Goal: Information Seeking & Learning: Understand process/instructions

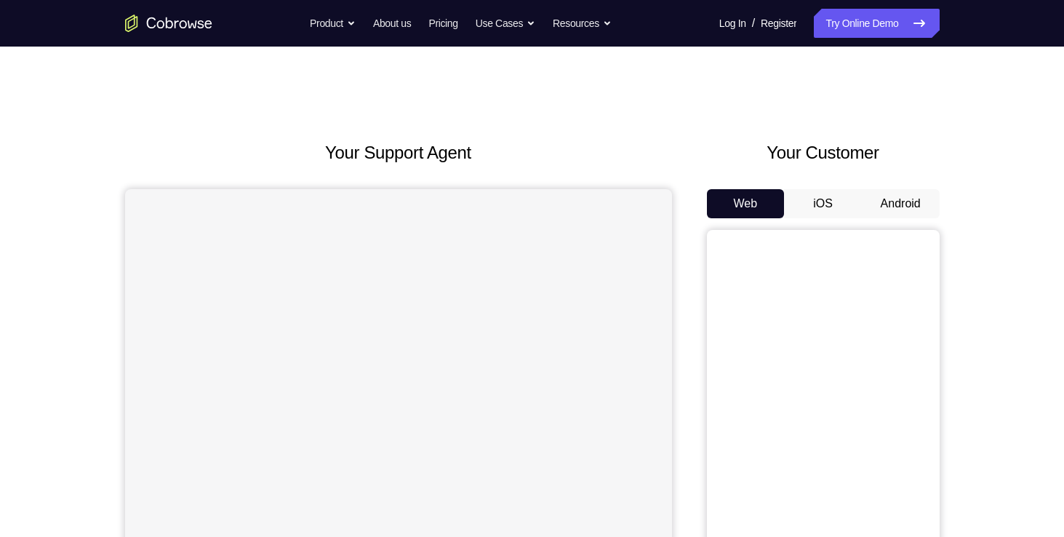
click at [886, 200] on button "Android" at bounding box center [901, 203] width 78 height 29
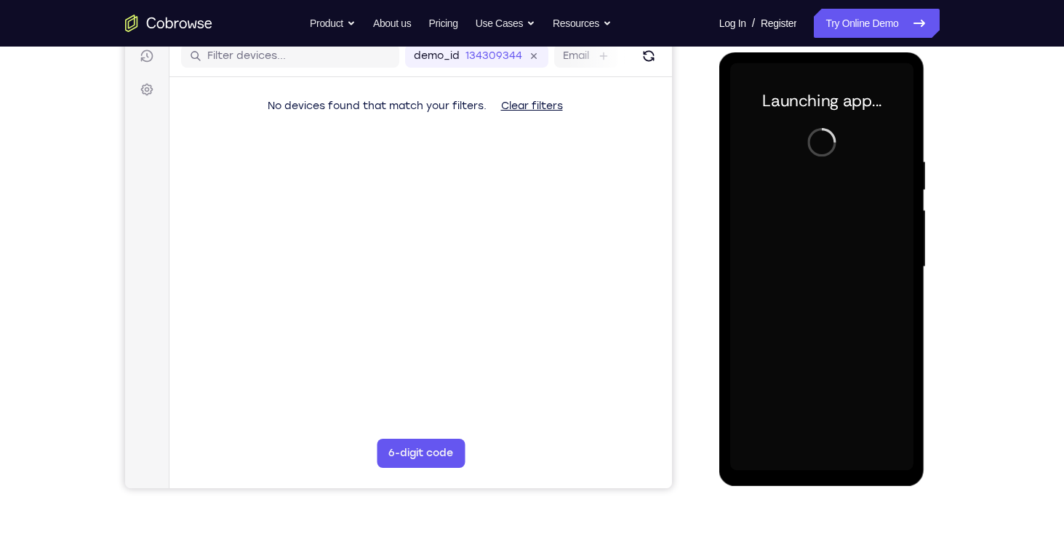
scroll to position [189, 0]
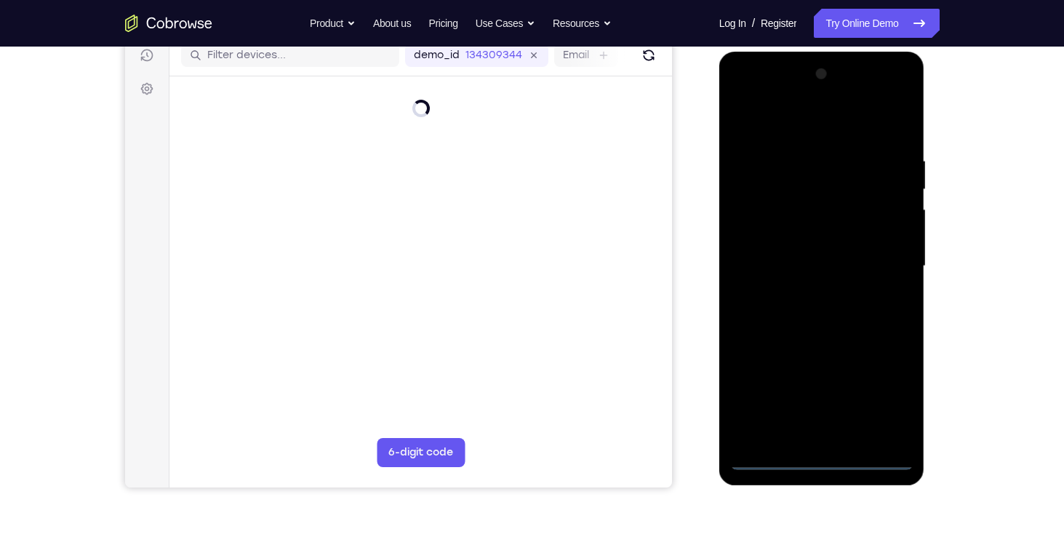
click at [822, 461] on div at bounding box center [821, 266] width 183 height 407
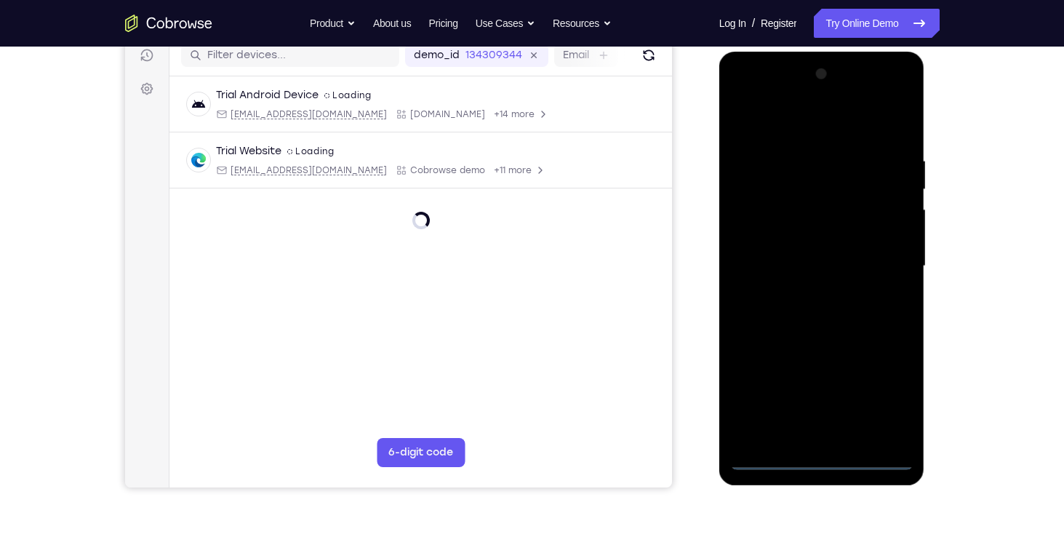
click at [893, 377] on div at bounding box center [821, 266] width 183 height 407
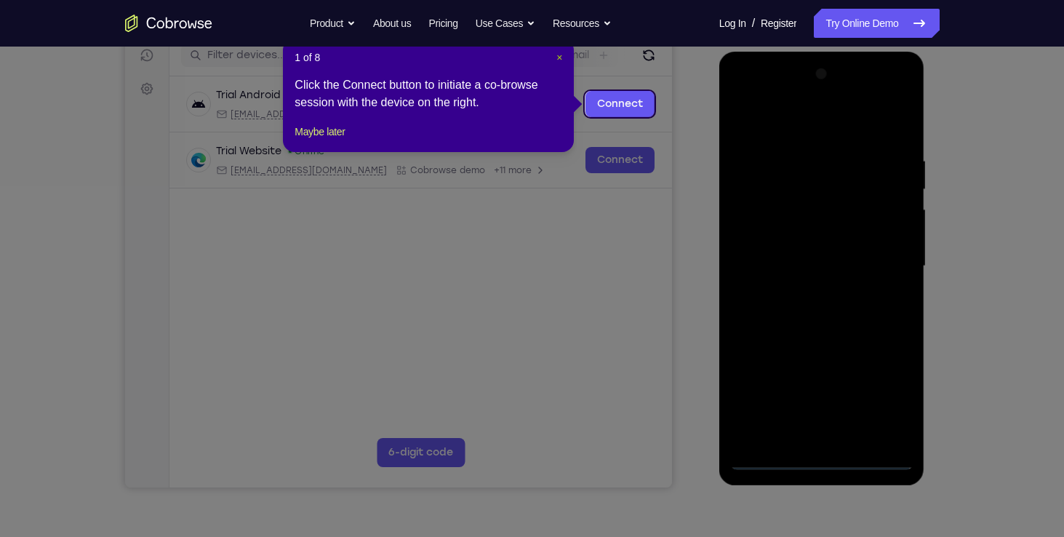
drag, startPoint x: 559, startPoint y: 53, endPoint x: 450, endPoint y: 66, distance: 109.9
click at [559, 53] on span "×" at bounding box center [559, 58] width 6 height 12
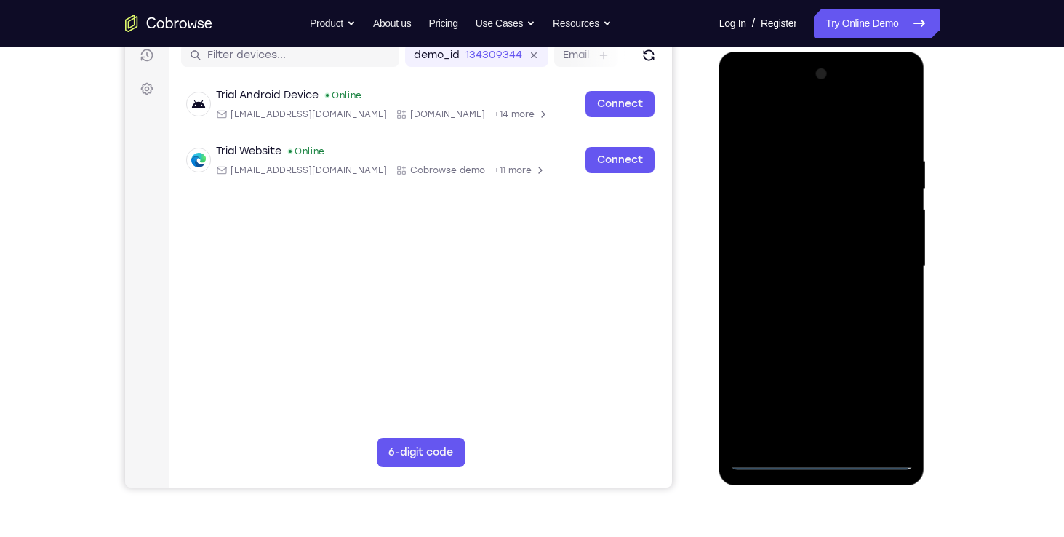
click at [873, 397] on div at bounding box center [821, 266] width 183 height 407
click at [742, 93] on div at bounding box center [821, 266] width 183 height 407
click at [884, 263] on div at bounding box center [821, 266] width 183 height 407
click at [806, 289] on div at bounding box center [821, 266] width 183 height 407
click at [839, 247] on div at bounding box center [821, 266] width 183 height 407
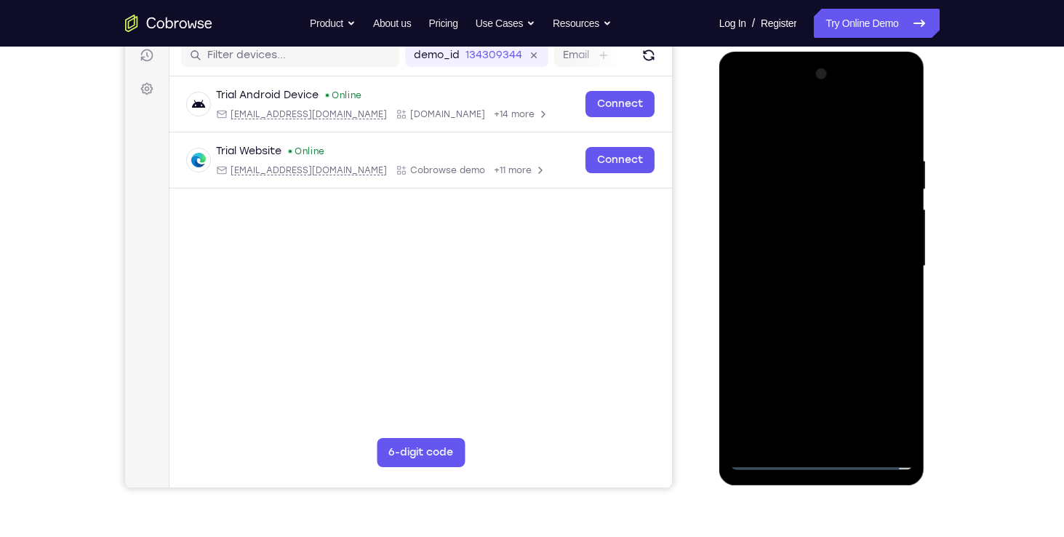
click at [827, 239] on div at bounding box center [821, 266] width 183 height 407
click at [834, 263] on div at bounding box center [821, 266] width 183 height 407
click at [891, 316] on div at bounding box center [821, 266] width 183 height 407
click at [844, 305] on div at bounding box center [821, 266] width 183 height 407
click at [819, 334] on div at bounding box center [821, 266] width 183 height 407
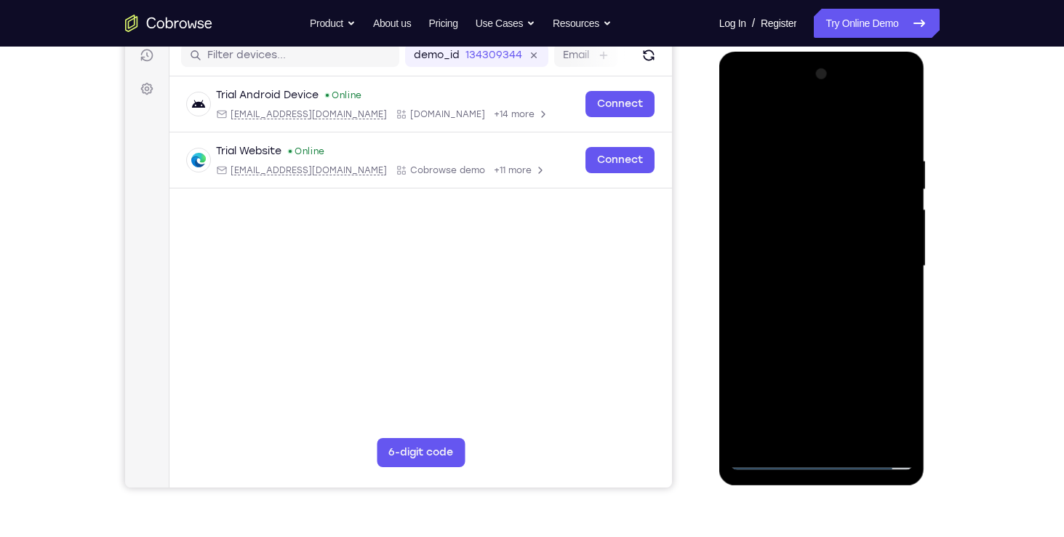
click at [822, 315] on div at bounding box center [821, 266] width 183 height 407
click at [814, 333] on div at bounding box center [821, 266] width 183 height 407
click at [814, 301] on div at bounding box center [821, 266] width 183 height 407
click at [817, 341] on div at bounding box center [821, 266] width 183 height 407
click at [814, 202] on div at bounding box center [821, 266] width 183 height 407
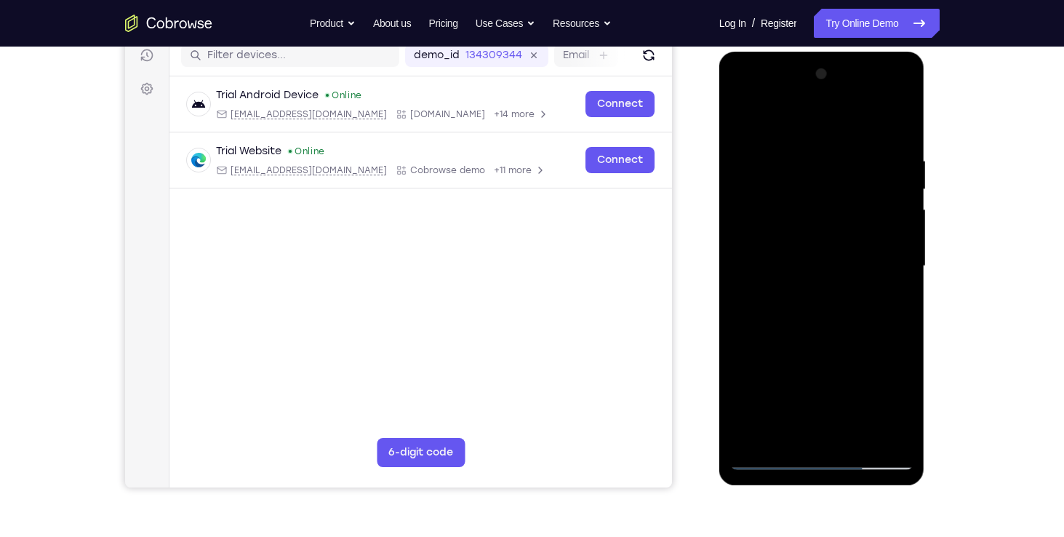
click at [793, 243] on div at bounding box center [821, 266] width 183 height 407
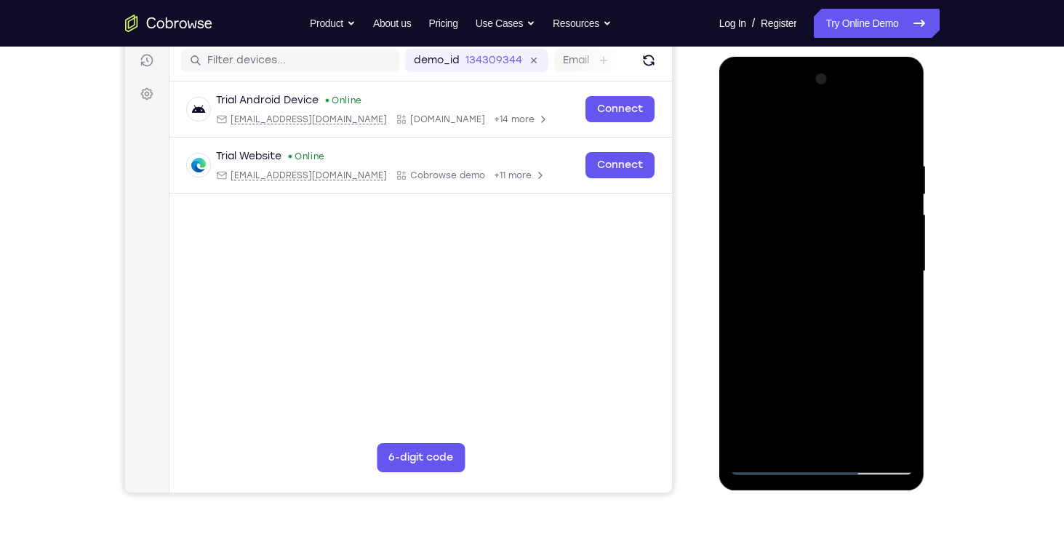
scroll to position [183, 0]
click at [895, 140] on div at bounding box center [821, 271] width 183 height 407
drag, startPoint x: 890, startPoint y: 164, endPoint x: 780, endPoint y: 165, distance: 110.5
click at [780, 165] on div at bounding box center [821, 271] width 183 height 407
click at [857, 445] on div at bounding box center [821, 271] width 183 height 407
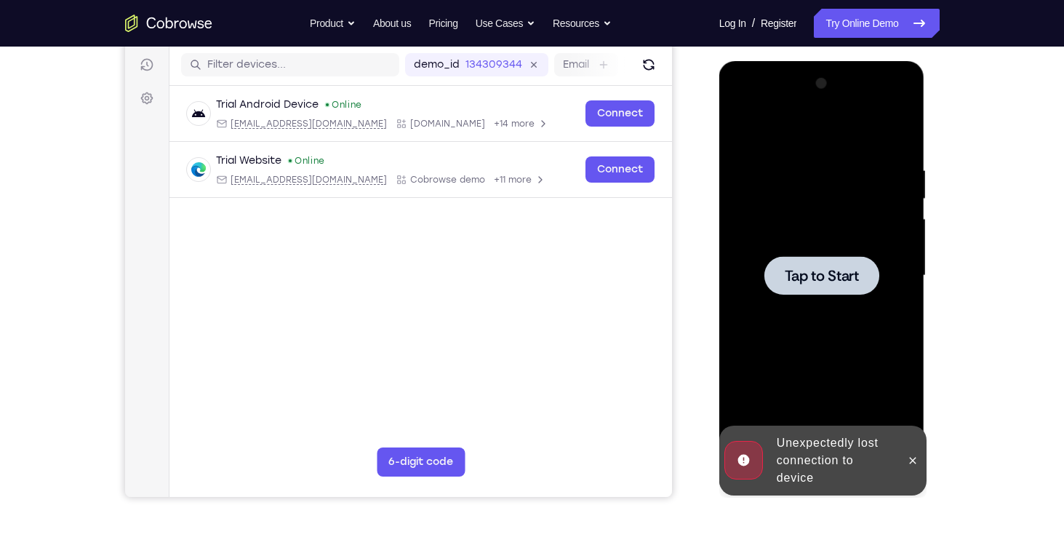
scroll to position [180, 0]
click at [837, 260] on div at bounding box center [821, 274] width 115 height 39
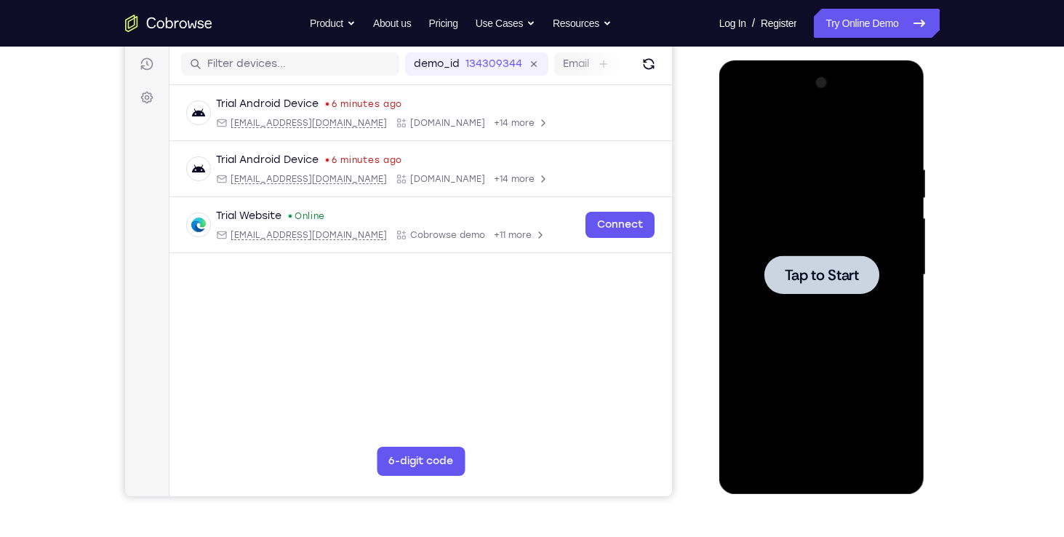
click at [790, 268] on span "Tap to Start" at bounding box center [822, 275] width 74 height 15
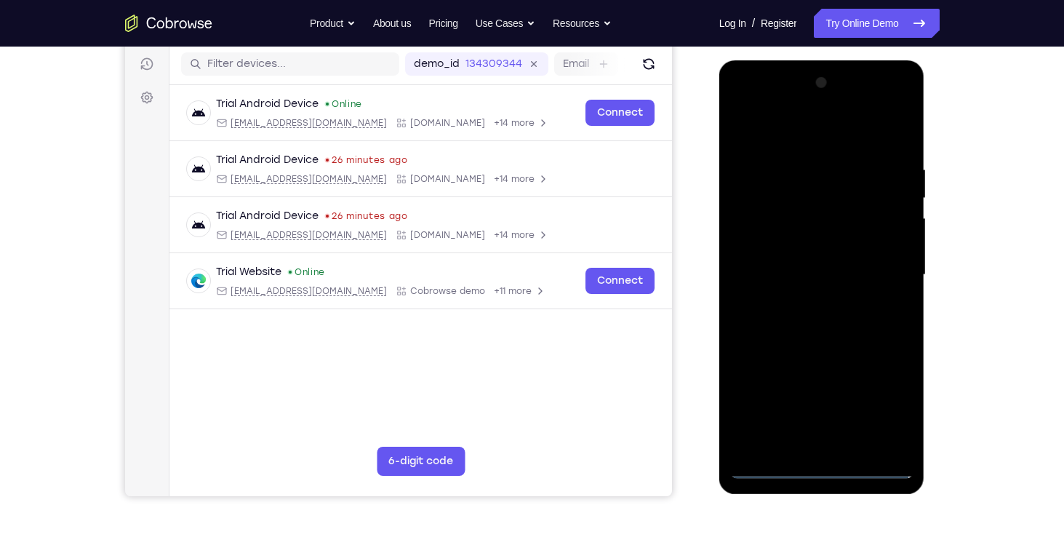
click at [825, 474] on div at bounding box center [821, 274] width 183 height 407
click at [825, 472] on div at bounding box center [821, 274] width 183 height 407
click at [874, 405] on div at bounding box center [821, 274] width 183 height 407
click at [745, 106] on div at bounding box center [821, 274] width 183 height 407
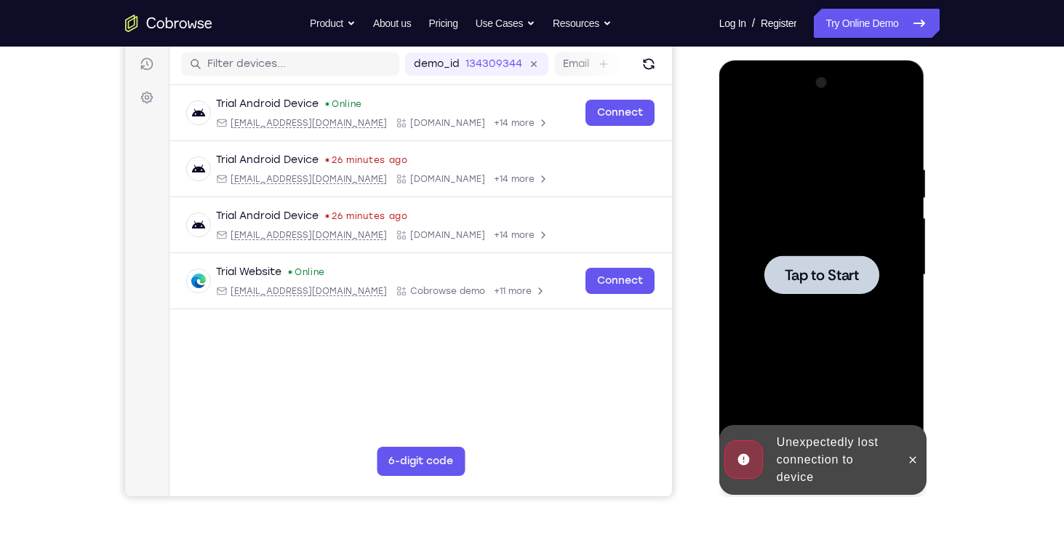
click at [842, 271] on span "Tap to Start" at bounding box center [822, 275] width 74 height 15
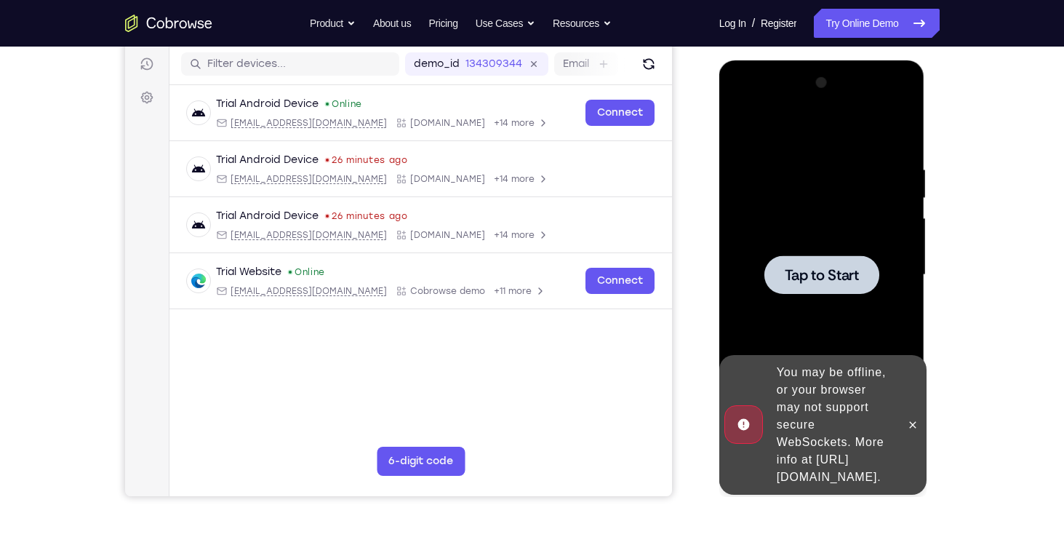
click at [844, 273] on span "Tap to Start" at bounding box center [822, 275] width 74 height 15
click at [909, 413] on button at bounding box center [912, 424] width 23 height 23
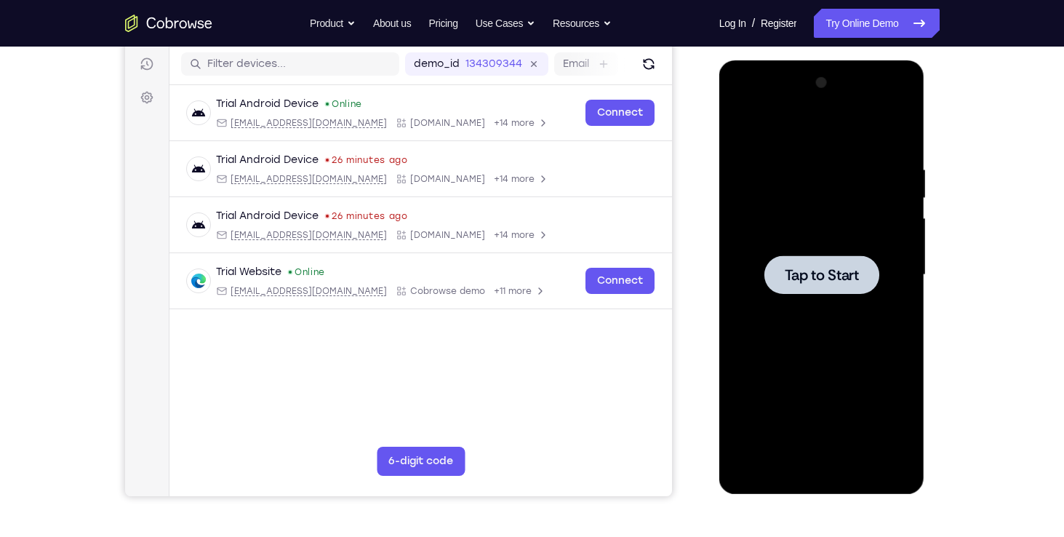
click at [828, 289] on div at bounding box center [821, 274] width 115 height 39
click at [830, 281] on span "Tap to Start" at bounding box center [822, 275] width 74 height 15
click at [860, 276] on div at bounding box center [821, 274] width 115 height 39
click at [814, 273] on span "Tap to Start" at bounding box center [822, 275] width 74 height 15
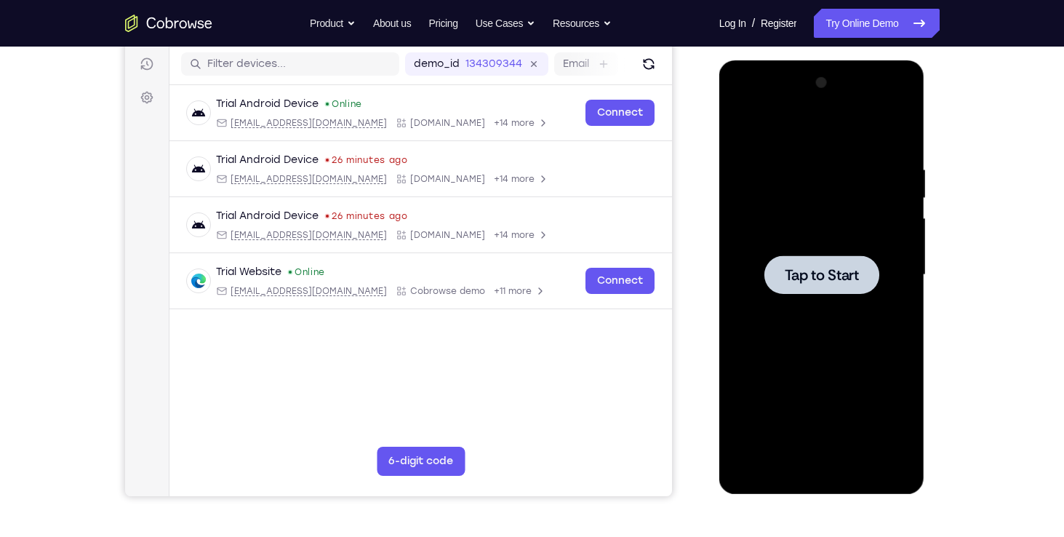
click at [856, 214] on div at bounding box center [821, 274] width 183 height 407
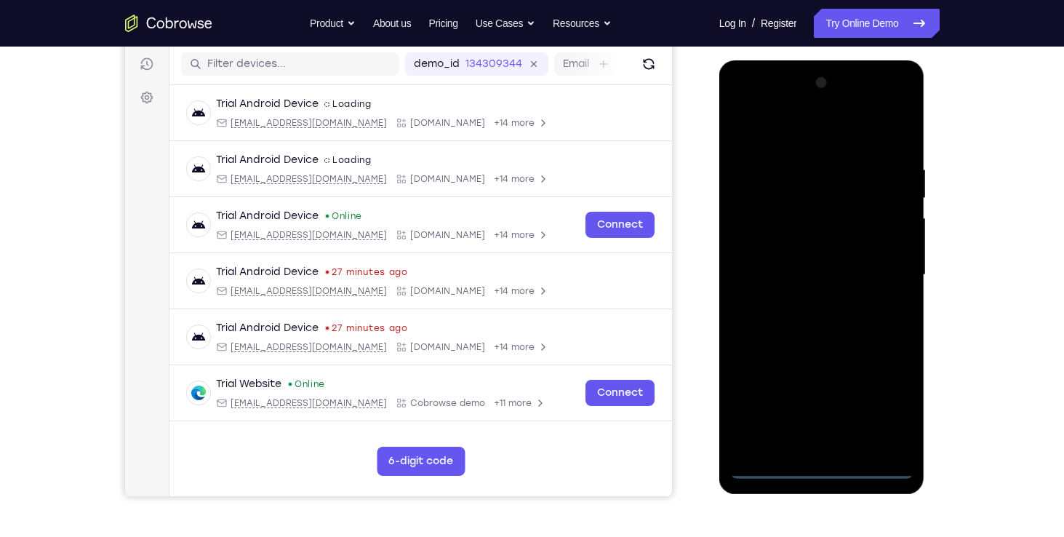
click at [816, 472] on div at bounding box center [821, 274] width 183 height 407
click at [882, 395] on div at bounding box center [821, 274] width 183 height 407
click at [740, 107] on div at bounding box center [821, 274] width 183 height 407
click at [739, 103] on div at bounding box center [821, 274] width 183 height 407
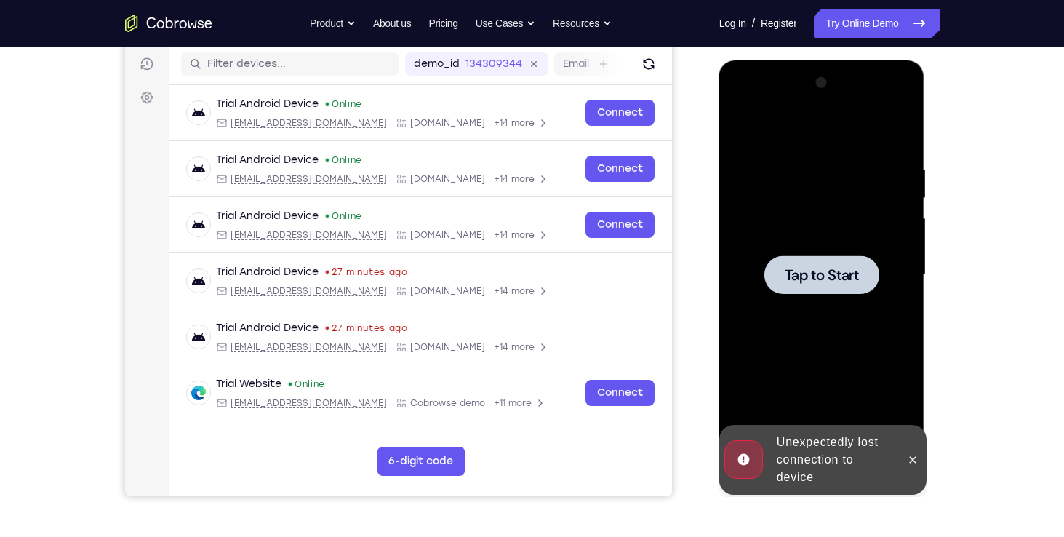
click at [819, 276] on span "Tap to Start" at bounding box center [822, 275] width 74 height 15
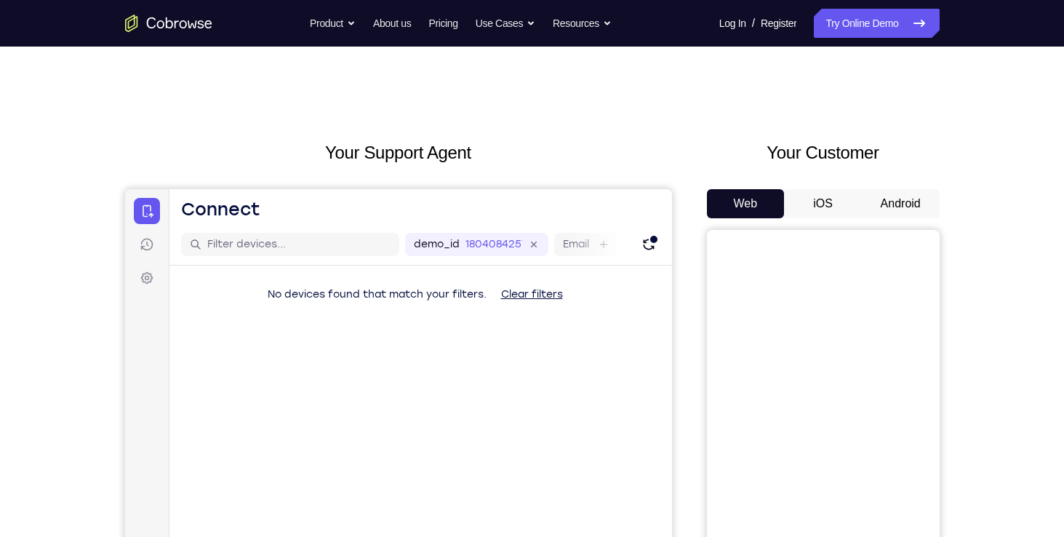
scroll to position [102, 0]
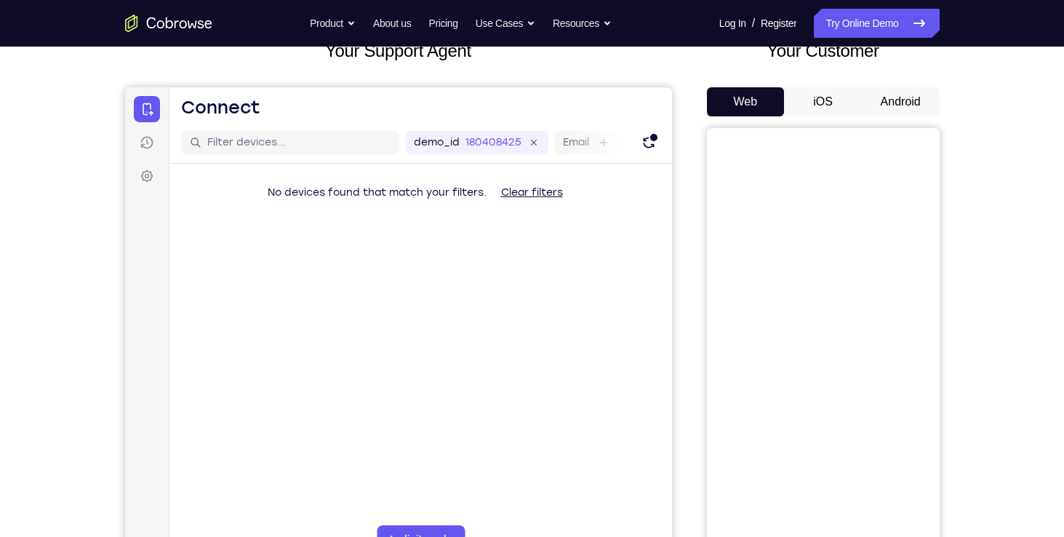
click at [900, 86] on div "Your Customer Web iOS Android" at bounding box center [823, 306] width 233 height 537
click at [902, 92] on button "Android" at bounding box center [901, 101] width 78 height 29
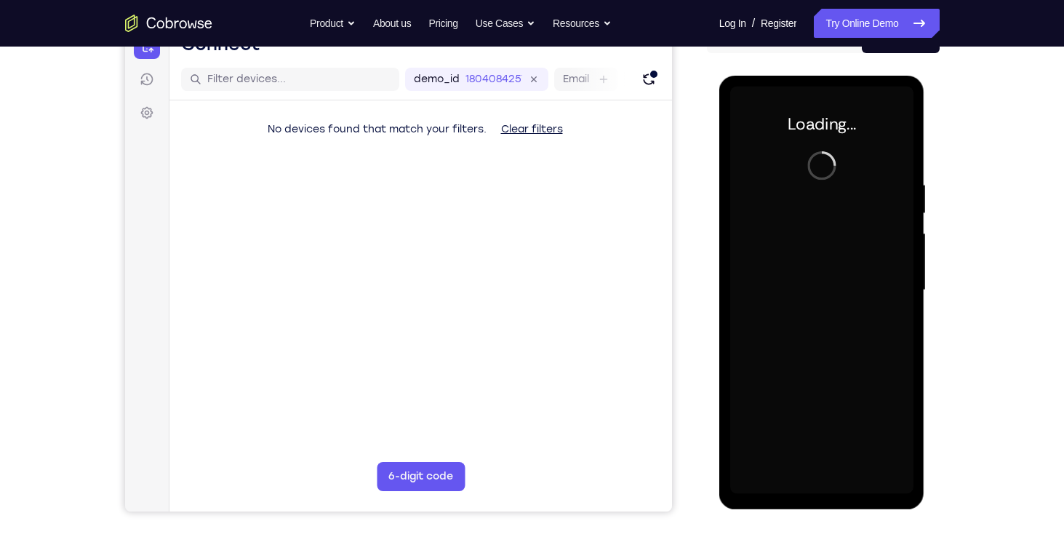
scroll to position [0, 0]
click at [821, 299] on div at bounding box center [821, 290] width 183 height 407
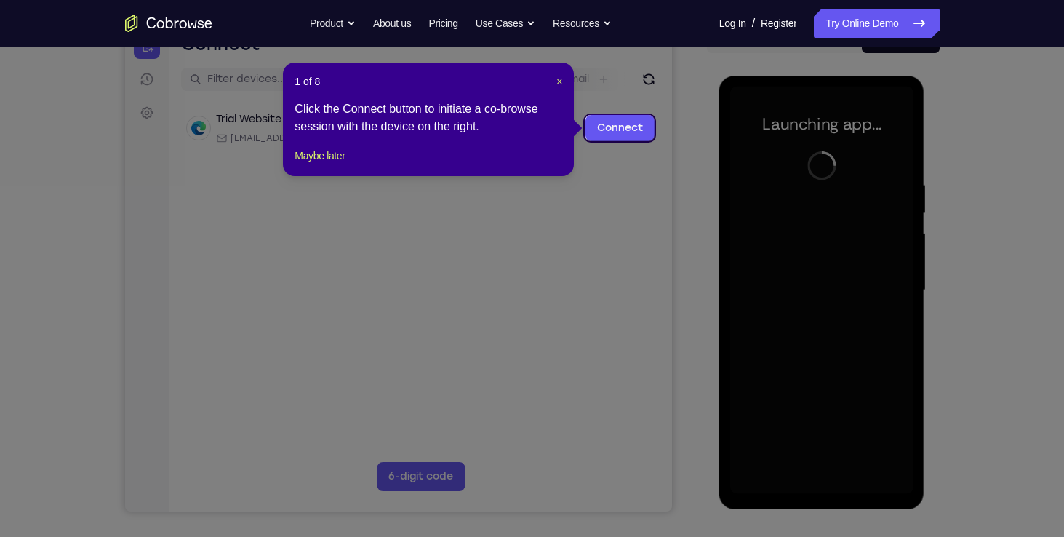
click at [563, 77] on div "1 of 8 × Click the Connect button to initiate a co-browse session with the devi…" at bounding box center [428, 119] width 291 height 113
click at [557, 81] on span "×" at bounding box center [559, 82] width 6 height 12
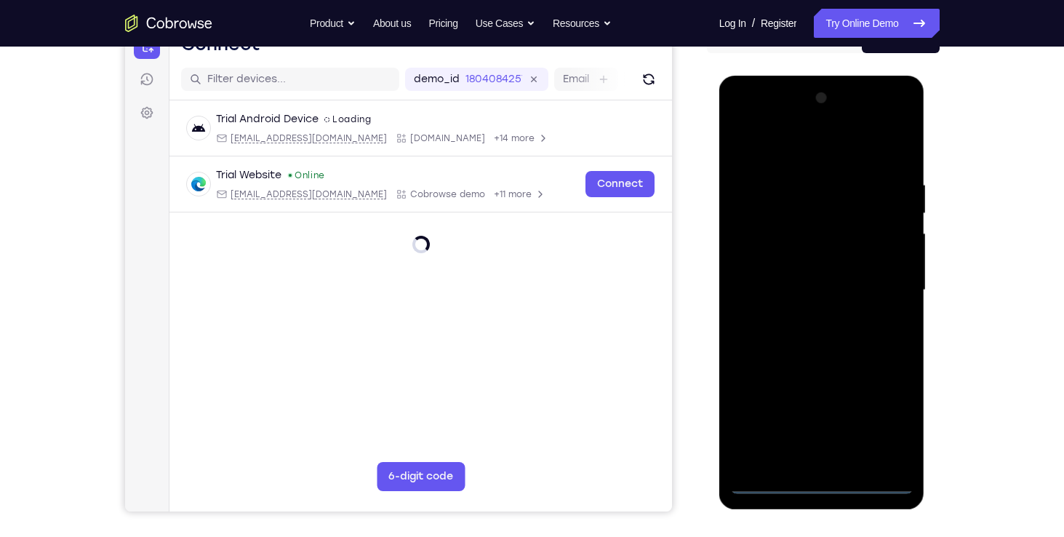
click at [827, 483] on div at bounding box center [821, 290] width 183 height 407
click at [889, 415] on div at bounding box center [821, 290] width 183 height 407
click at [745, 124] on div at bounding box center [821, 290] width 183 height 407
click at [886, 289] on div at bounding box center [821, 290] width 183 height 407
click at [812, 315] on div at bounding box center [821, 290] width 183 height 407
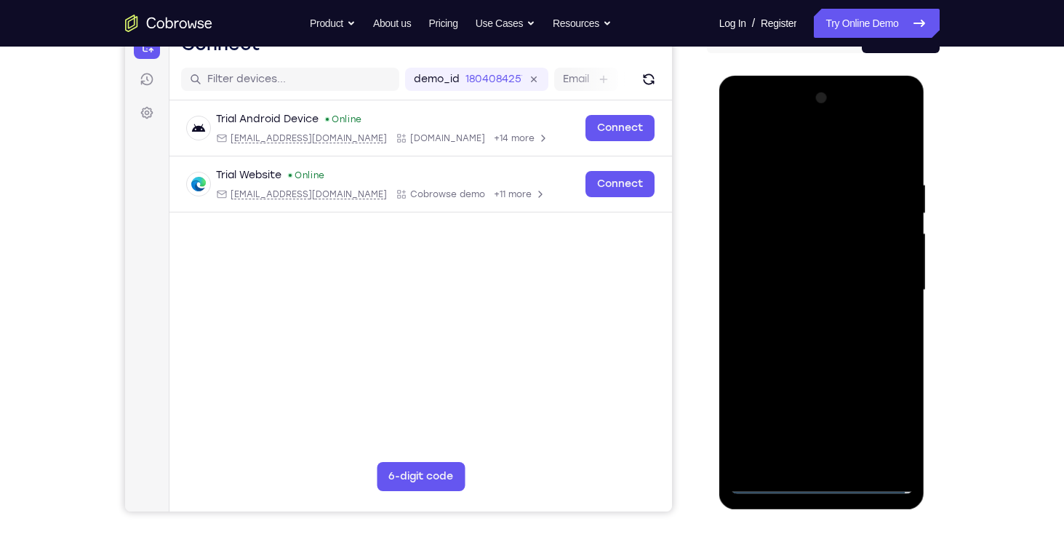
click at [818, 363] on div at bounding box center [821, 290] width 183 height 407
click at [823, 218] on div at bounding box center [821, 290] width 183 height 407
click at [804, 256] on div at bounding box center [821, 290] width 183 height 407
click at [795, 267] on div at bounding box center [821, 290] width 183 height 407
click at [807, 331] on div at bounding box center [821, 290] width 183 height 407
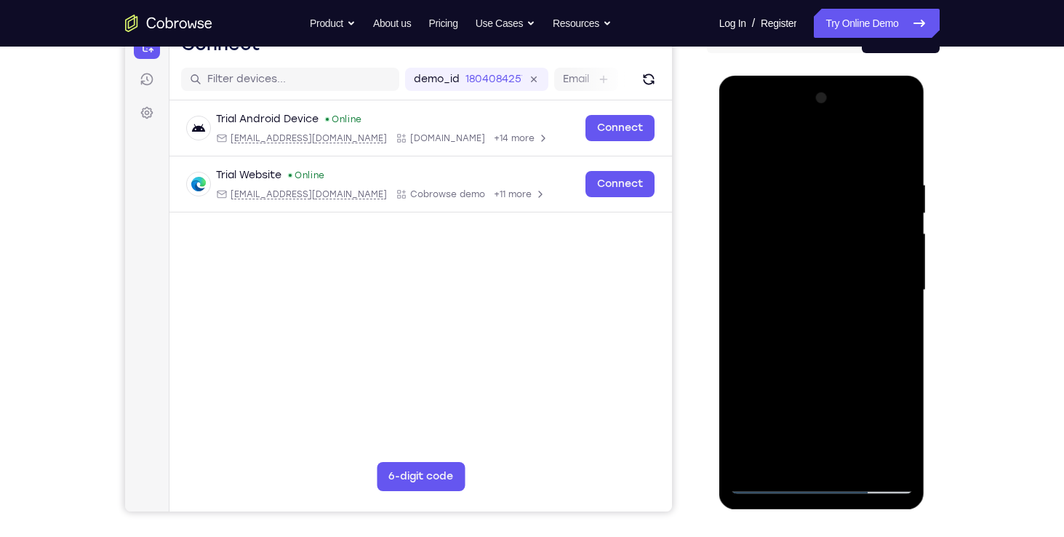
click at [747, 245] on div at bounding box center [821, 290] width 183 height 407
click at [742, 143] on div at bounding box center [821, 290] width 183 height 407
click at [801, 247] on div at bounding box center [821, 290] width 183 height 407
click at [822, 242] on div at bounding box center [821, 290] width 183 height 407
click at [806, 216] on div at bounding box center [821, 290] width 183 height 407
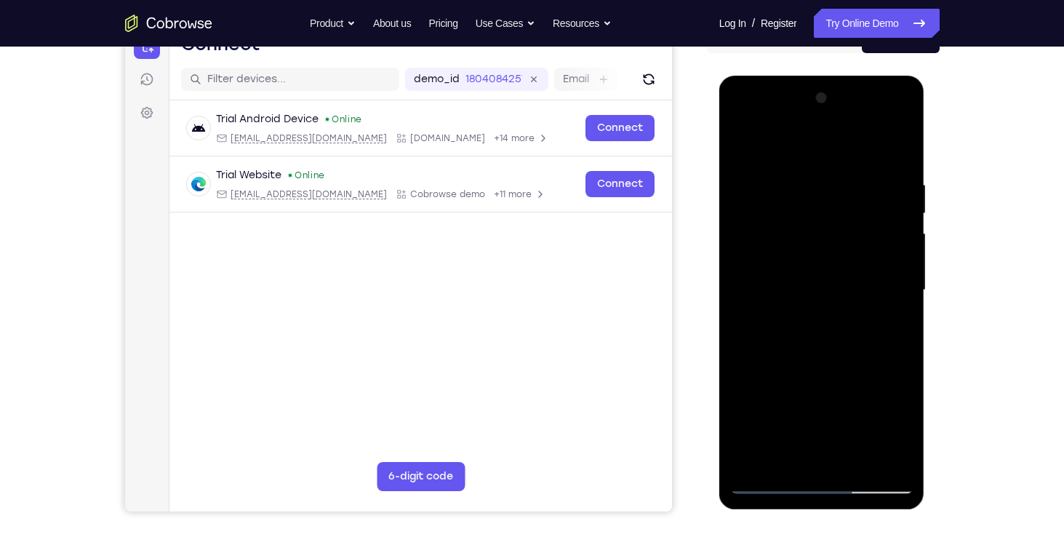
click at [796, 261] on div at bounding box center [821, 290] width 183 height 407
click at [790, 270] on div at bounding box center [821, 290] width 183 height 407
click at [822, 273] on div at bounding box center [821, 290] width 183 height 407
click at [830, 270] on div at bounding box center [821, 290] width 183 height 407
click at [844, 324] on div at bounding box center [821, 290] width 183 height 407
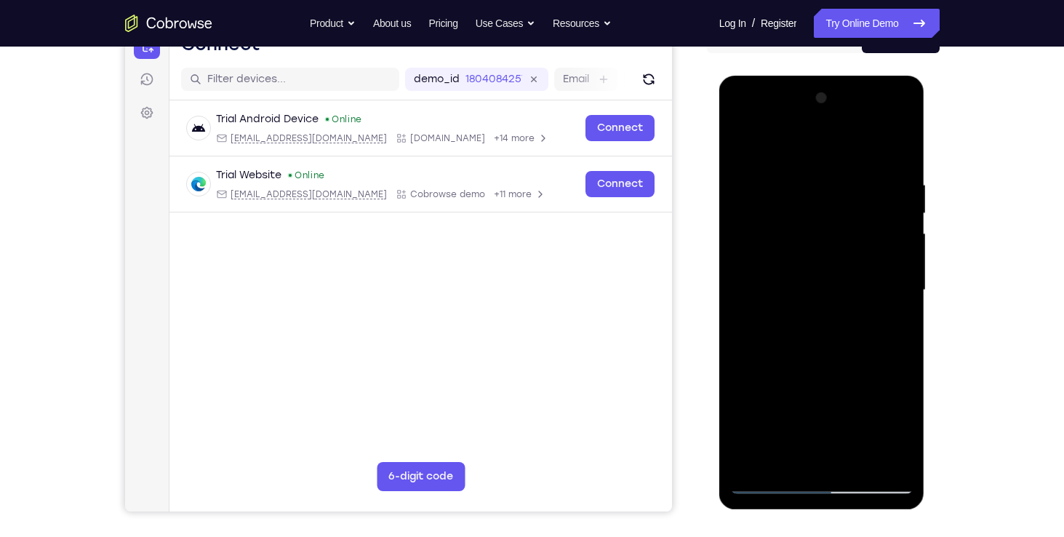
click at [804, 265] on div at bounding box center [821, 290] width 183 height 407
click at [777, 268] on div at bounding box center [821, 290] width 183 height 407
click at [739, 142] on div at bounding box center [821, 290] width 183 height 407
click at [838, 244] on div at bounding box center [821, 290] width 183 height 407
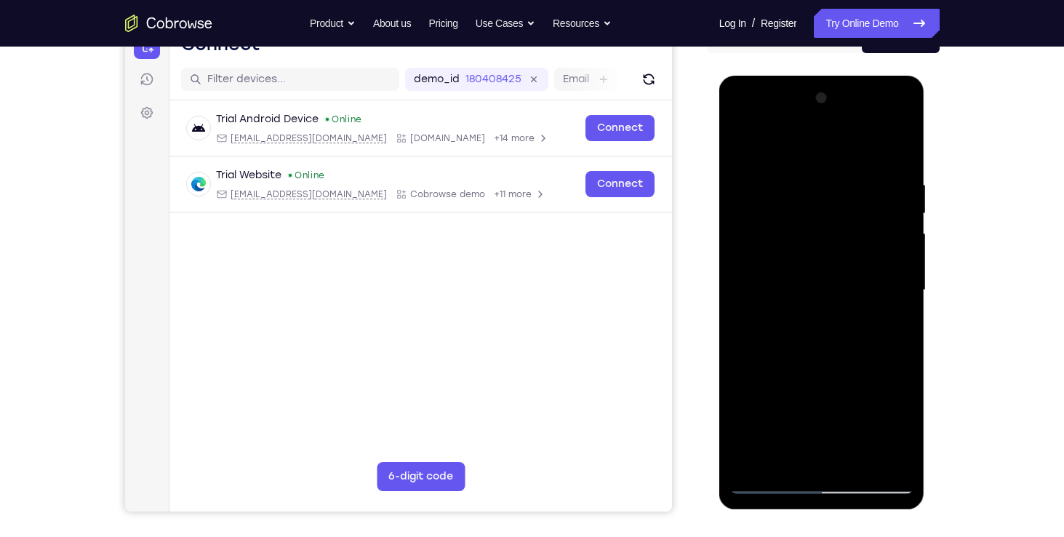
click at [825, 456] on div at bounding box center [821, 290] width 183 height 407
click at [774, 460] on div at bounding box center [821, 290] width 183 height 407
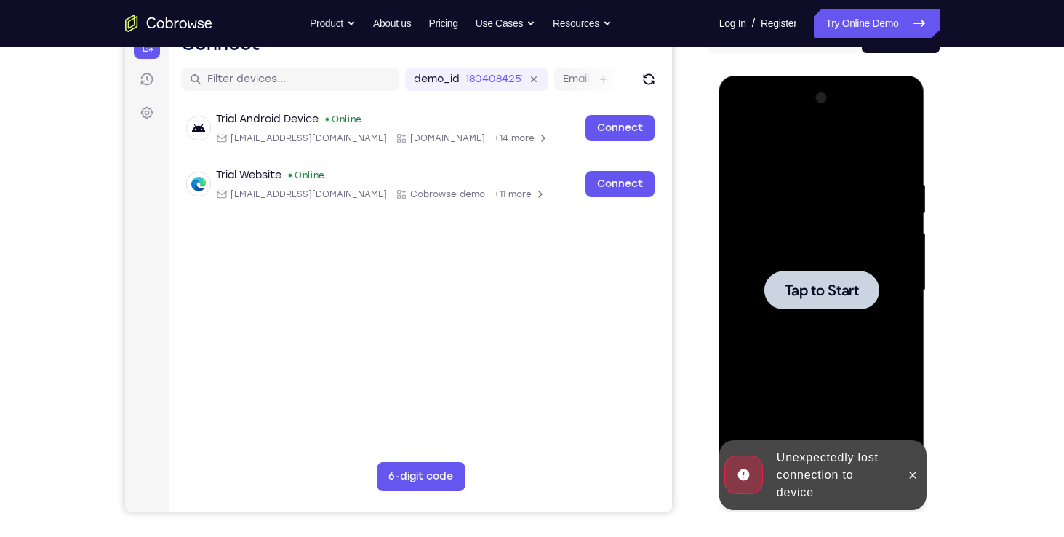
click at [813, 309] on div at bounding box center [821, 290] width 183 height 407
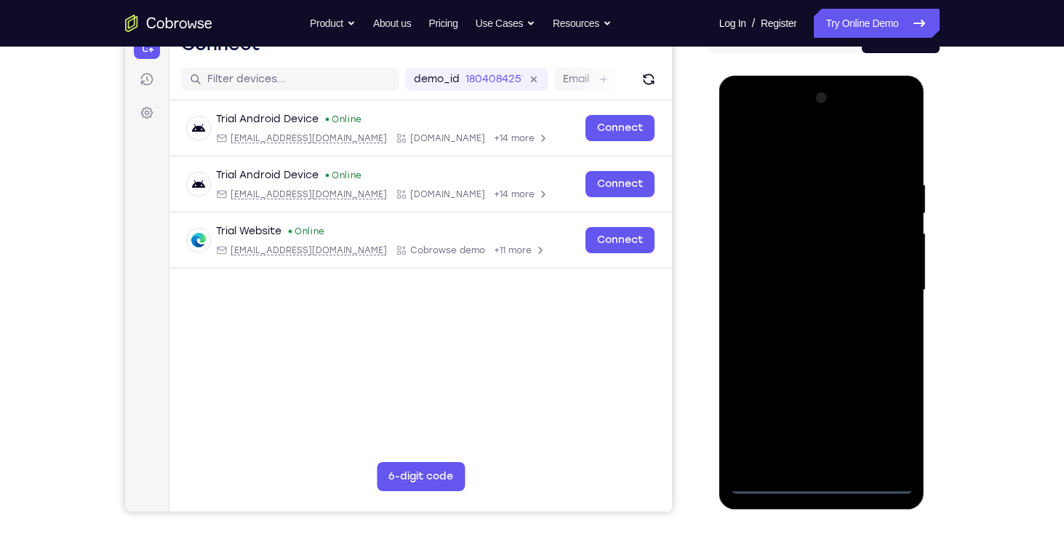
click at [815, 484] on div at bounding box center [821, 290] width 183 height 407
click at [885, 415] on div at bounding box center [821, 290] width 183 height 407
click at [745, 121] on div at bounding box center [821, 290] width 183 height 407
click at [882, 279] on div at bounding box center [821, 290] width 183 height 407
click at [802, 319] on div at bounding box center [821, 290] width 183 height 407
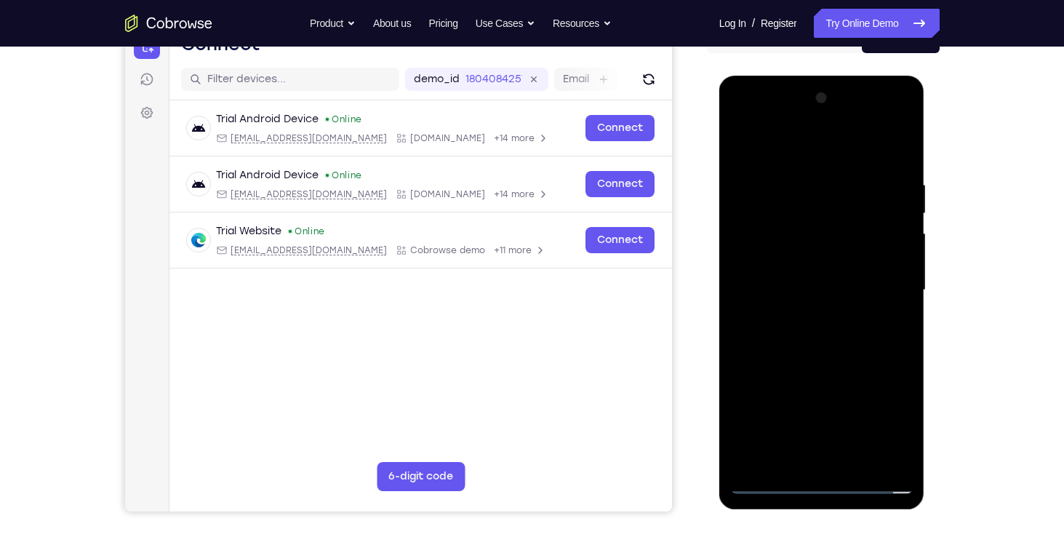
click at [811, 260] on div at bounding box center [821, 290] width 183 height 407
click at [835, 301] on div at bounding box center [821, 290] width 183 height 407
click at [820, 254] on div at bounding box center [821, 290] width 183 height 407
click at [800, 273] on div at bounding box center [821, 290] width 183 height 407
click at [769, 260] on div at bounding box center [821, 290] width 183 height 407
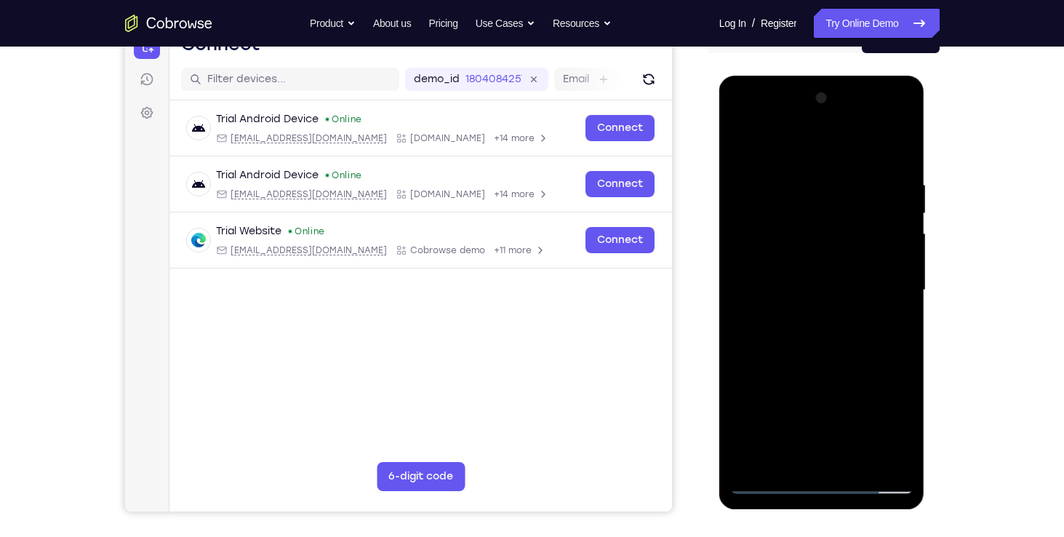
click at [778, 318] on div at bounding box center [821, 290] width 183 height 407
click at [828, 401] on div at bounding box center [821, 290] width 183 height 407
click at [821, 364] on div at bounding box center [821, 290] width 183 height 407
click at [833, 366] on div at bounding box center [821, 290] width 183 height 407
click at [858, 440] on div at bounding box center [821, 290] width 183 height 407
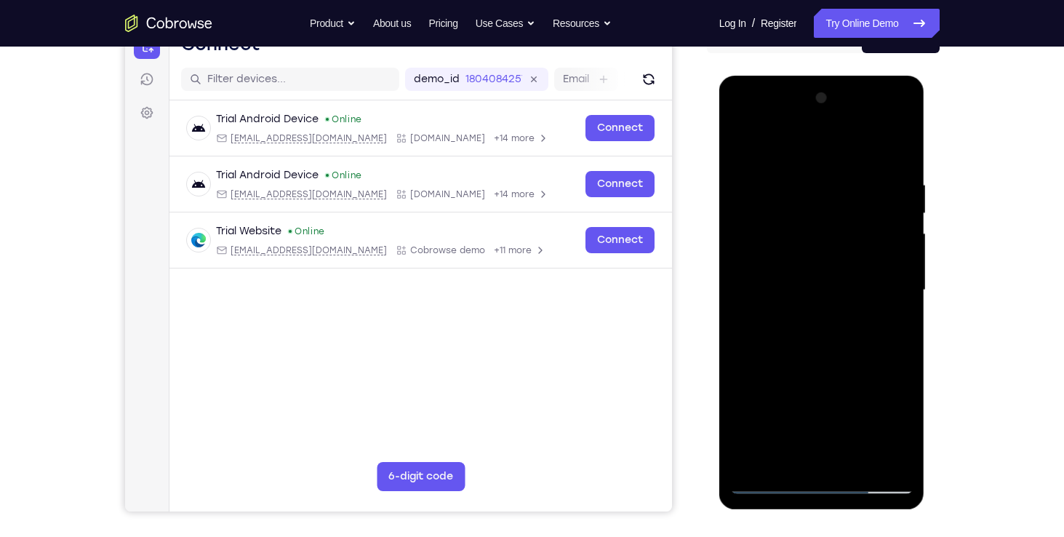
click at [840, 412] on div at bounding box center [821, 290] width 183 height 407
click at [821, 221] on div at bounding box center [821, 290] width 183 height 407
click at [742, 140] on div at bounding box center [821, 290] width 183 height 407
click at [817, 313] on div at bounding box center [821, 290] width 183 height 407
click at [856, 295] on div at bounding box center [821, 290] width 183 height 407
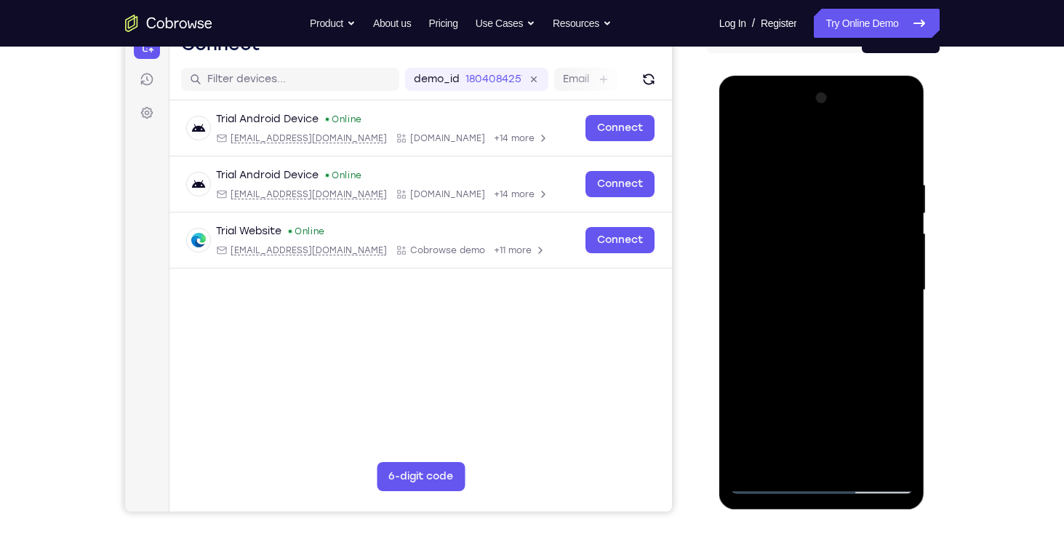
click at [744, 142] on div at bounding box center [821, 290] width 183 height 407
click at [798, 255] on div at bounding box center [821, 290] width 183 height 407
click at [790, 281] on div at bounding box center [821, 290] width 183 height 407
click at [779, 313] on div at bounding box center [821, 290] width 183 height 407
click at [789, 320] on div at bounding box center [821, 290] width 183 height 407
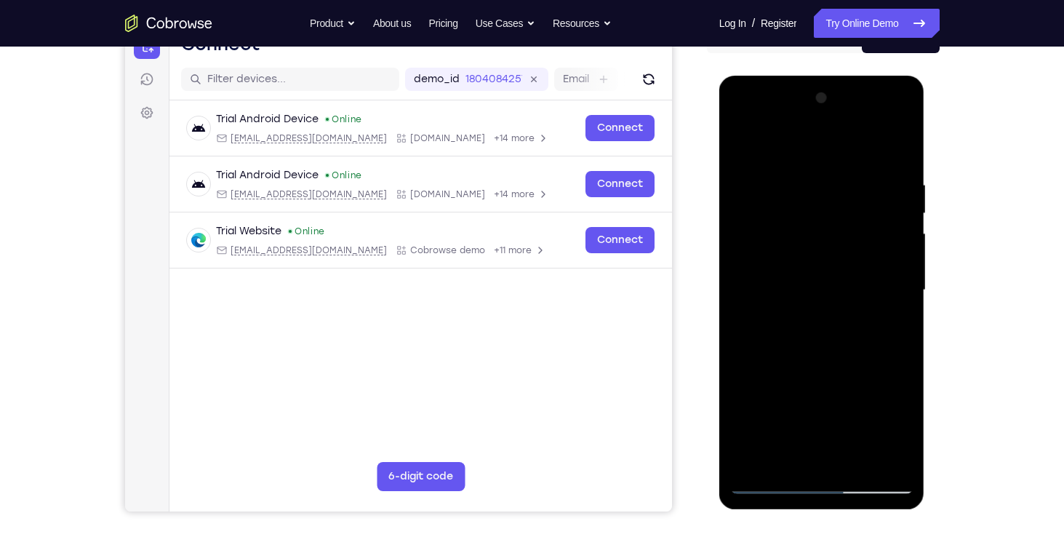
click at [812, 468] on div at bounding box center [821, 290] width 183 height 407
click at [821, 475] on div at bounding box center [821, 290] width 183 height 407
